Goal: Task Accomplishment & Management: Complete application form

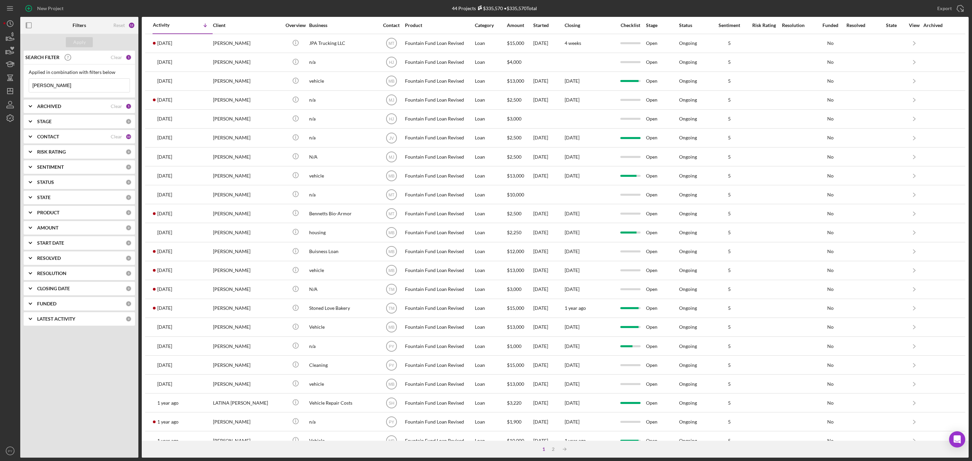
click at [70, 82] on input "[PERSON_NAME]" at bounding box center [79, 86] width 101 height 14
type input "j"
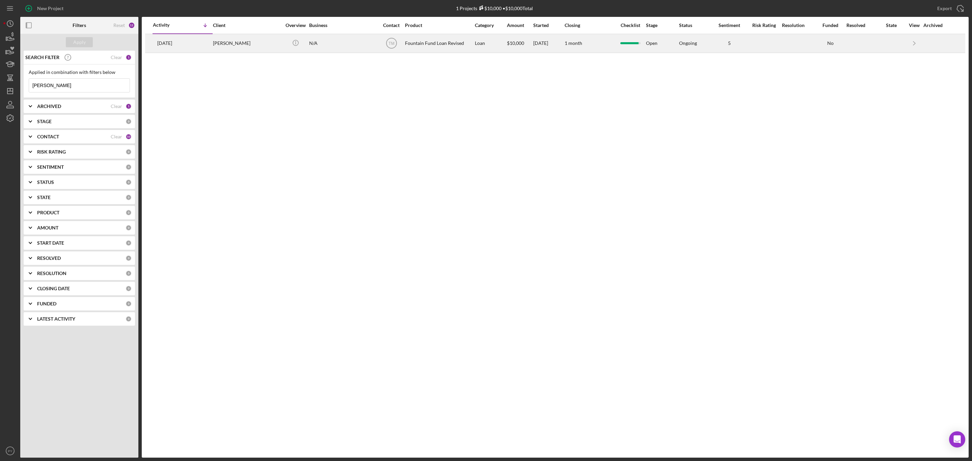
type input "[PERSON_NAME]"
click at [221, 38] on div "[PERSON_NAME]" at bounding box center [247, 43] width 68 height 18
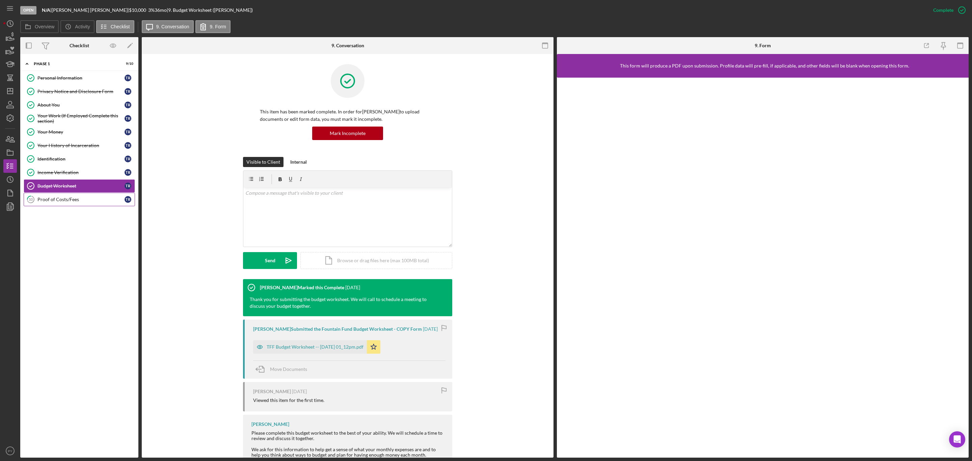
click at [64, 198] on link "10 Proof of Costs/Fees T R" at bounding box center [79, 200] width 111 height 14
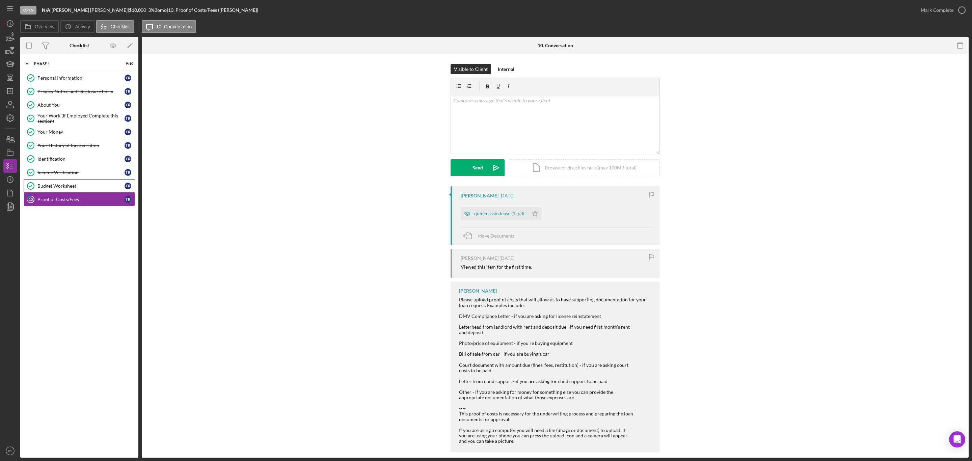
click at [73, 188] on div "Budget Worksheet" at bounding box center [80, 185] width 87 height 5
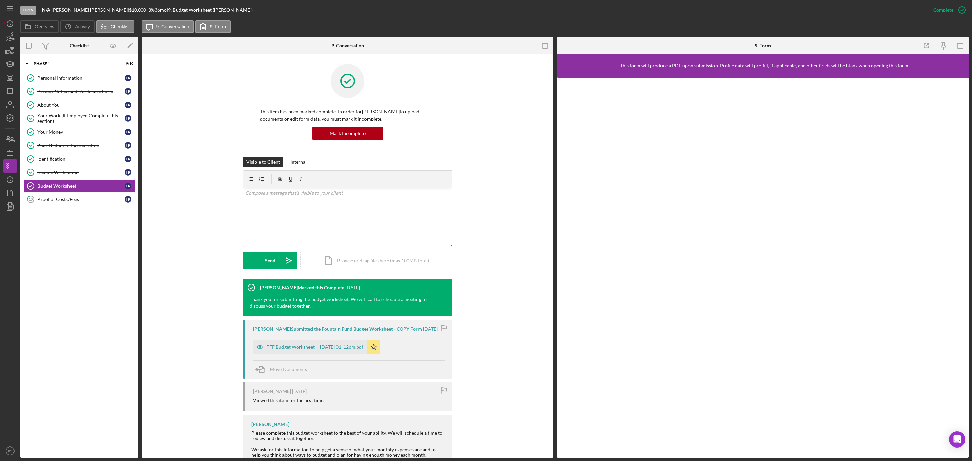
click at [66, 175] on div "Income Verification" at bounding box center [80, 172] width 87 height 5
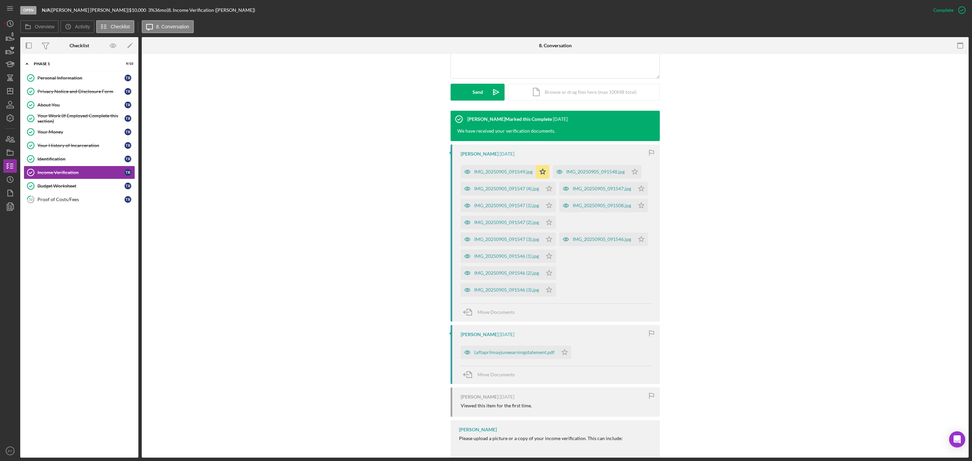
scroll to position [198, 0]
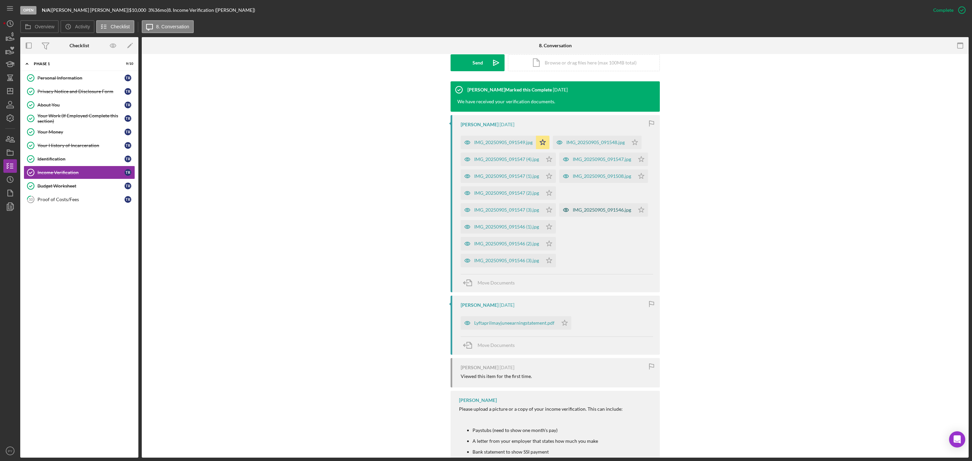
click at [589, 205] on div "IMG_20250905_091546.jpg" at bounding box center [596, 210] width 75 height 14
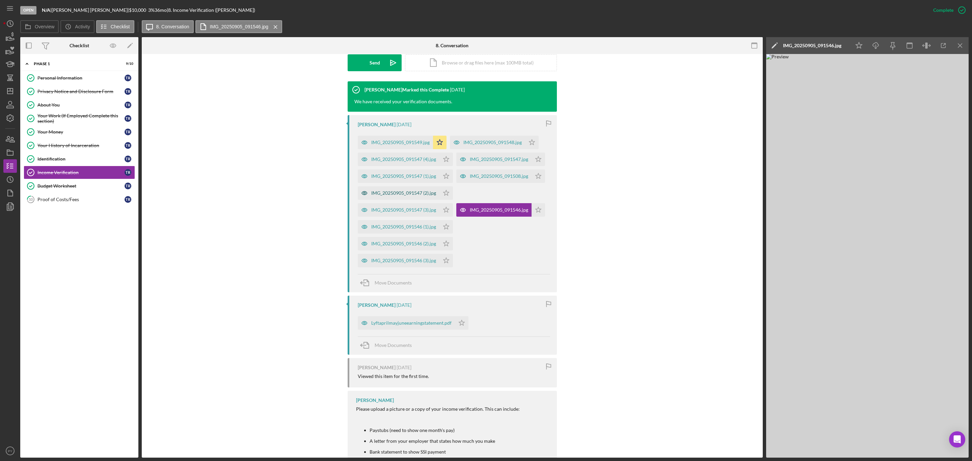
click at [379, 195] on div "IMG_20250905_091547 (2).jpg" at bounding box center [403, 192] width 65 height 5
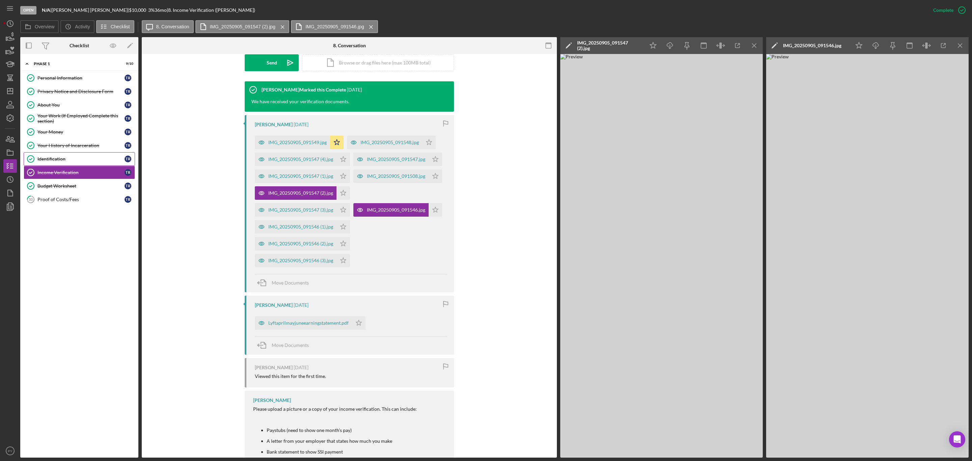
click at [63, 161] on div "Identification" at bounding box center [80, 158] width 87 height 5
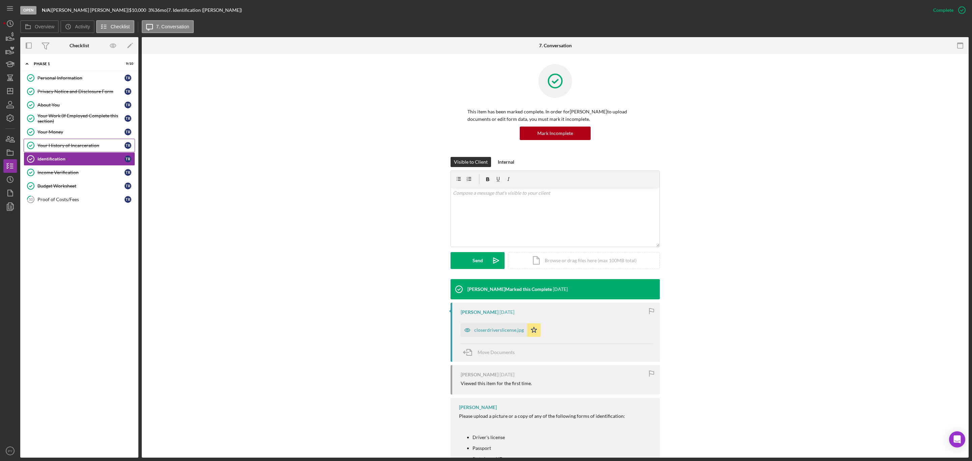
click at [68, 147] on div "Your History of Incarceration" at bounding box center [80, 145] width 87 height 5
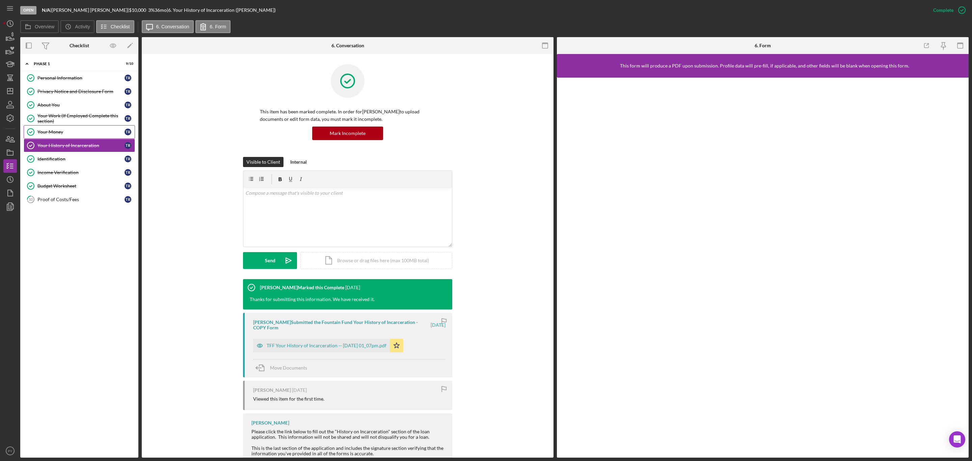
click at [64, 134] on div "Your Money" at bounding box center [80, 131] width 87 height 5
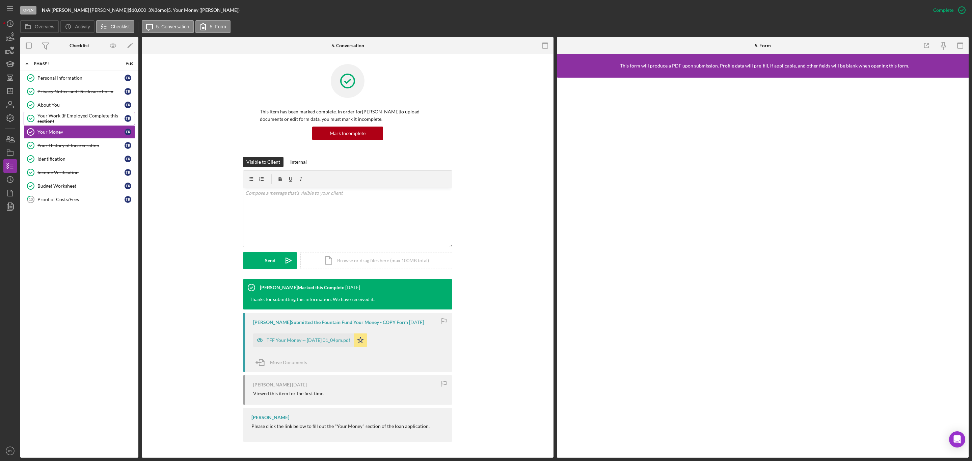
click at [66, 118] on div "Your Work (If Employed Complete this section)" at bounding box center [80, 118] width 87 height 11
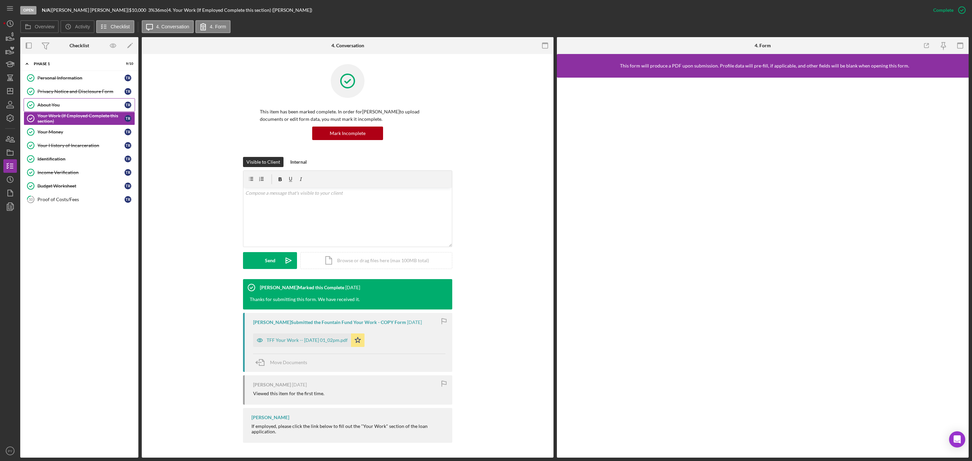
click at [65, 105] on div "About You" at bounding box center [80, 104] width 87 height 5
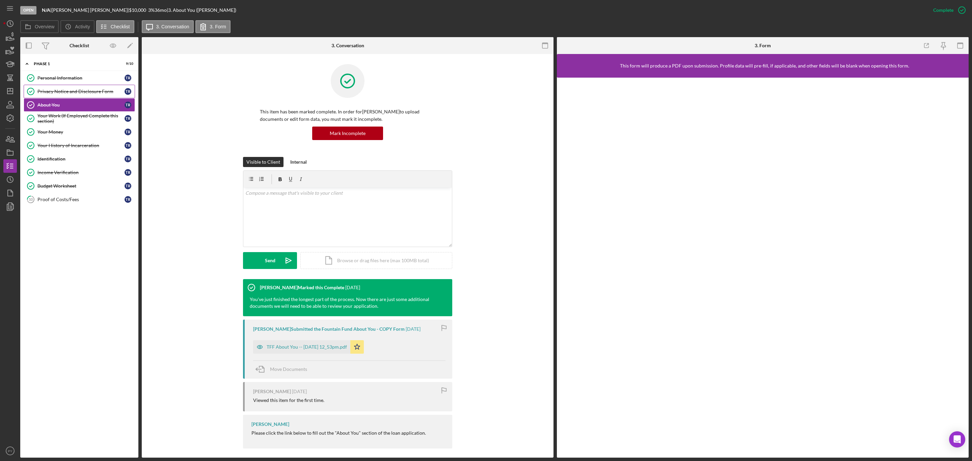
click at [65, 93] on div "Privacy Notice and Disclosure Form" at bounding box center [80, 91] width 87 height 5
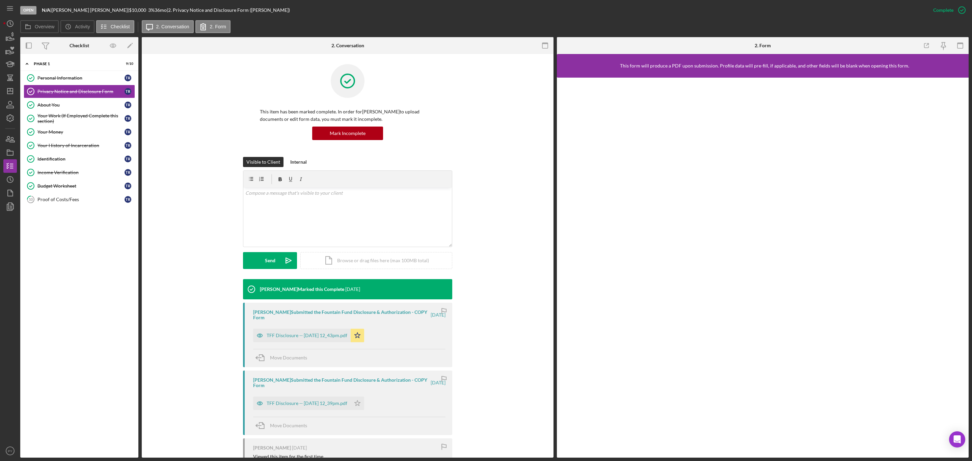
drag, startPoint x: 554, startPoint y: 277, endPoint x: 546, endPoint y: 344, distance: 67.3
click at [546, 344] on div "Overview Internal Workflow Stage Open Icon/Dropdown Arrow Archive (can unarchiv…" at bounding box center [494, 247] width 949 height 421
